Goal: Check status: Check status

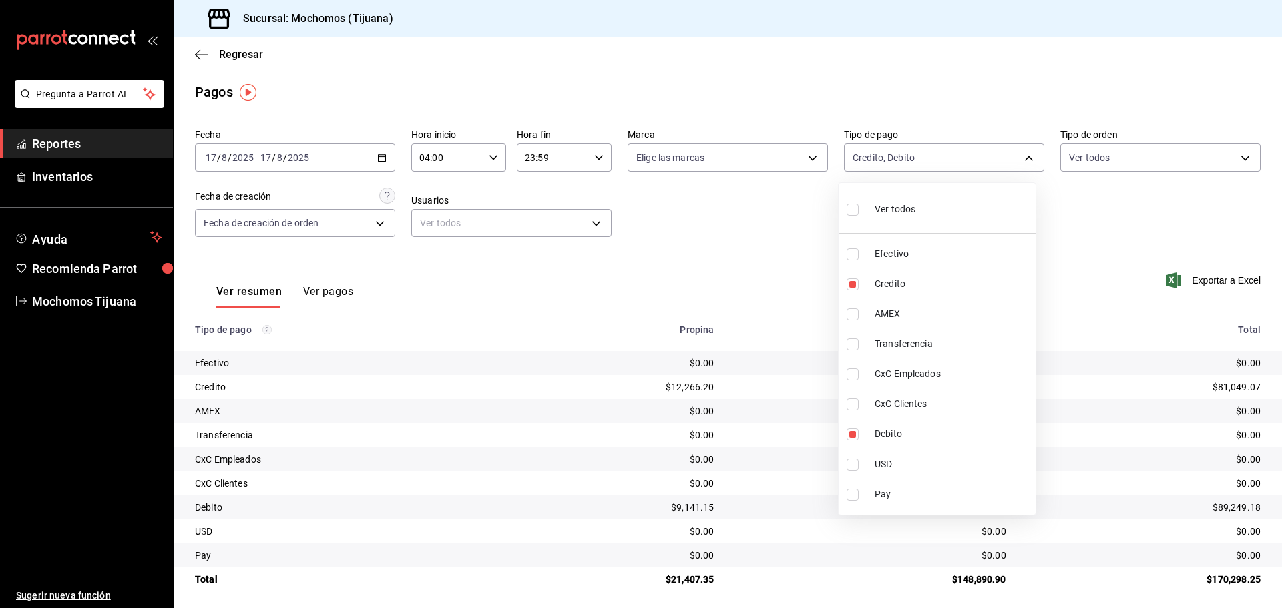
click at [201, 54] on div at bounding box center [641, 304] width 1282 height 608
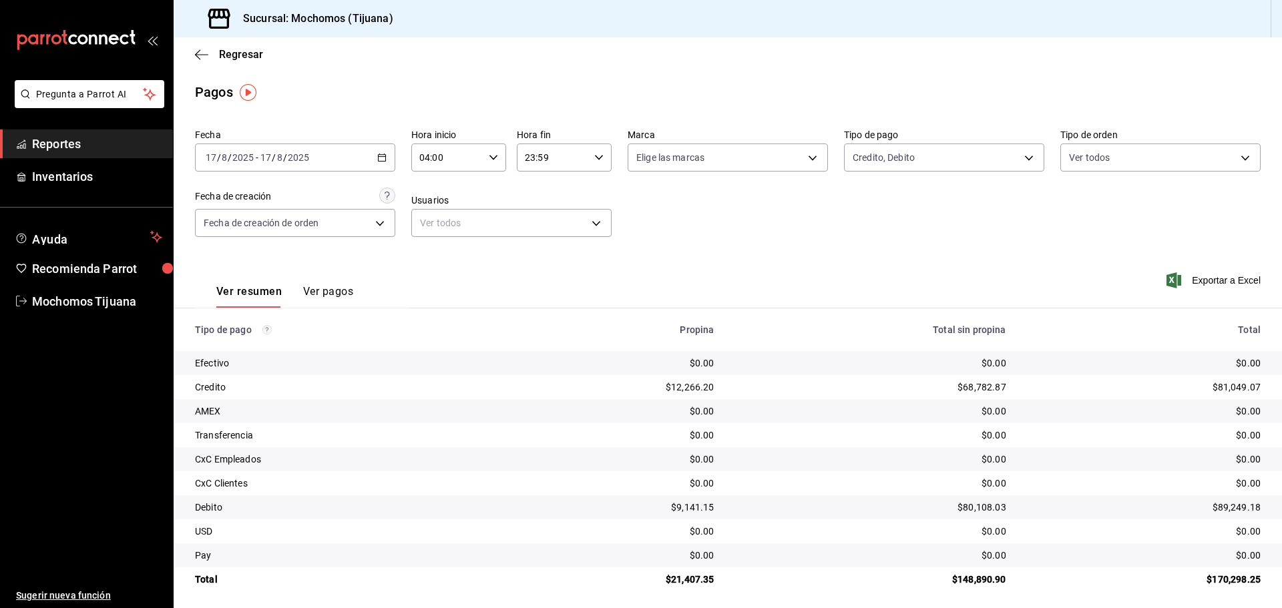
click at [201, 54] on icon "button" at bounding box center [201, 54] width 13 height 1
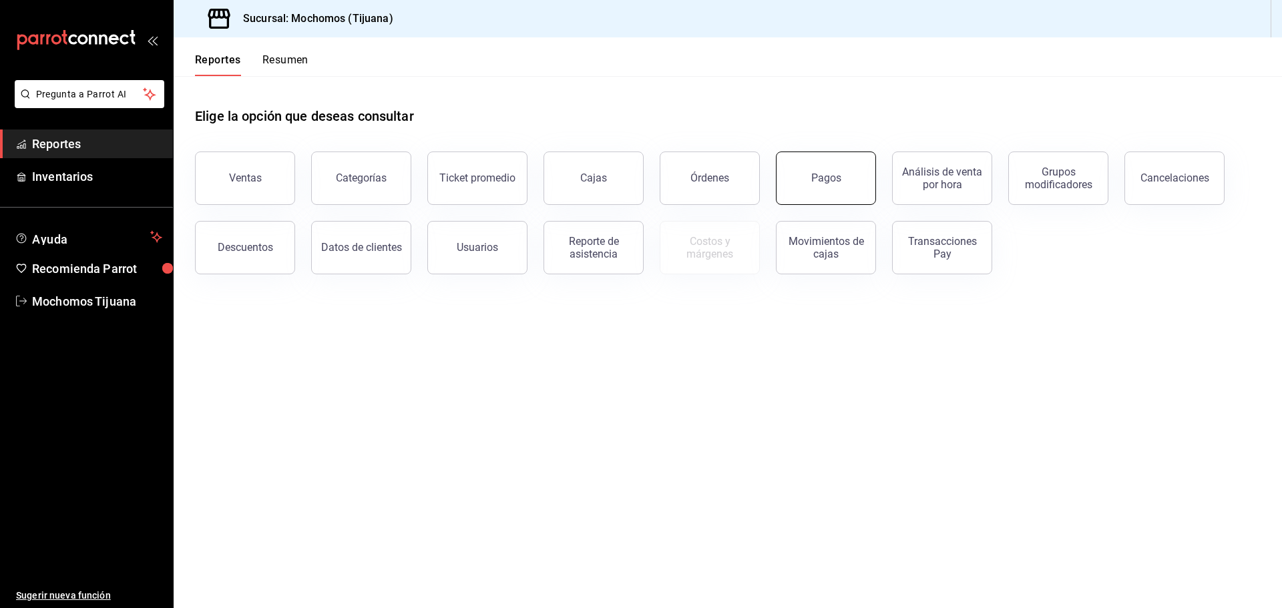
click at [800, 164] on button "Pagos" at bounding box center [826, 178] width 100 height 53
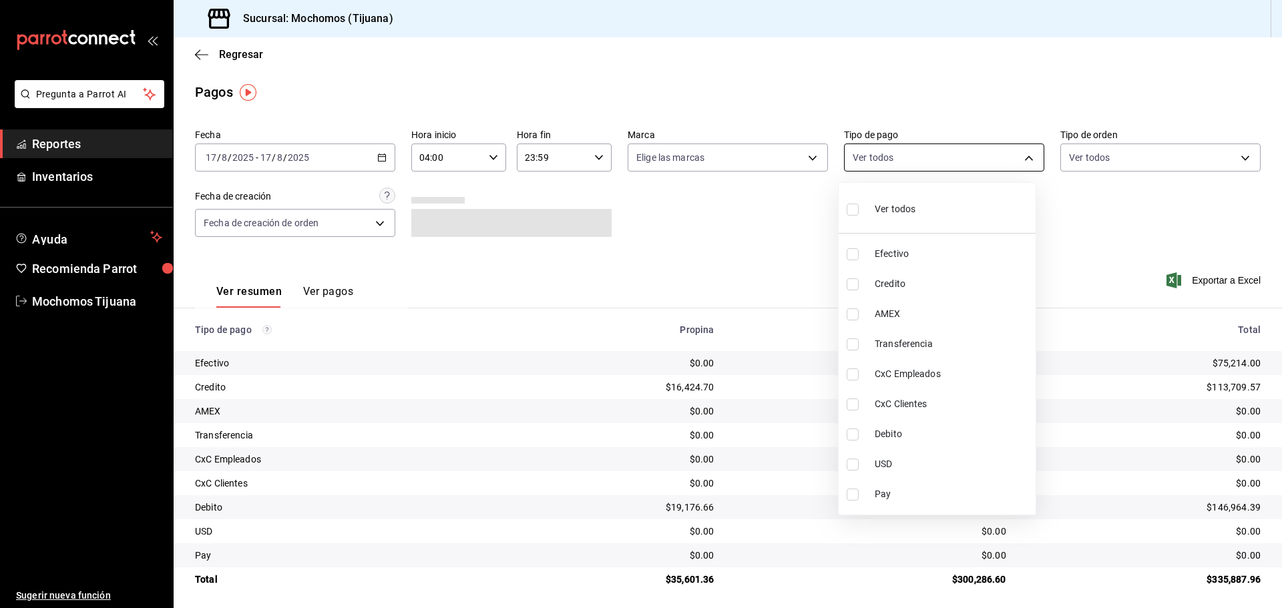
click at [1017, 159] on body "Pregunta a Parrot AI Reportes Inventarios Ayuda Recomienda Parrot Mochomos Tiju…" at bounding box center [641, 304] width 1282 height 608
click at [889, 284] on span "Credito" at bounding box center [953, 284] width 156 height 14
type input "a27a072c-b141-4985-9f83-ae60dbe2196b"
checkbox input "true"
click at [899, 427] on li "Debito" at bounding box center [943, 434] width 197 height 30
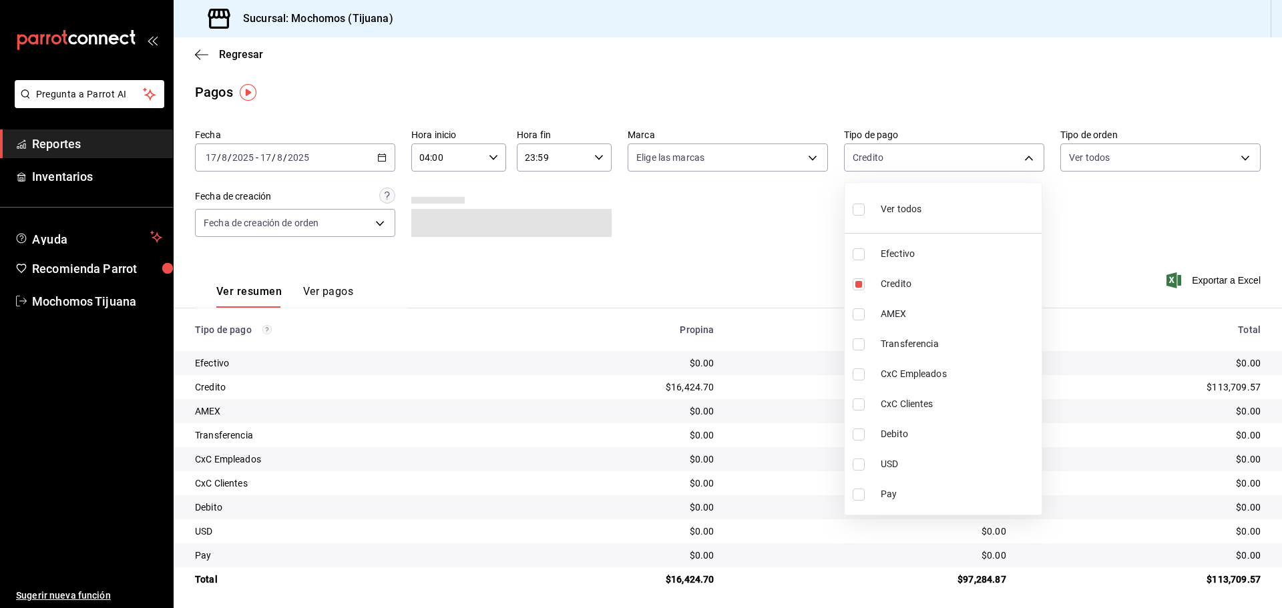
type input "a27a072c-b141-4985-9f83-ae60dbe2196b,b7370aa5-450f-4a05-bab4-2784151f97fb"
checkbox input "true"
